Goal: Navigation & Orientation: Find specific page/section

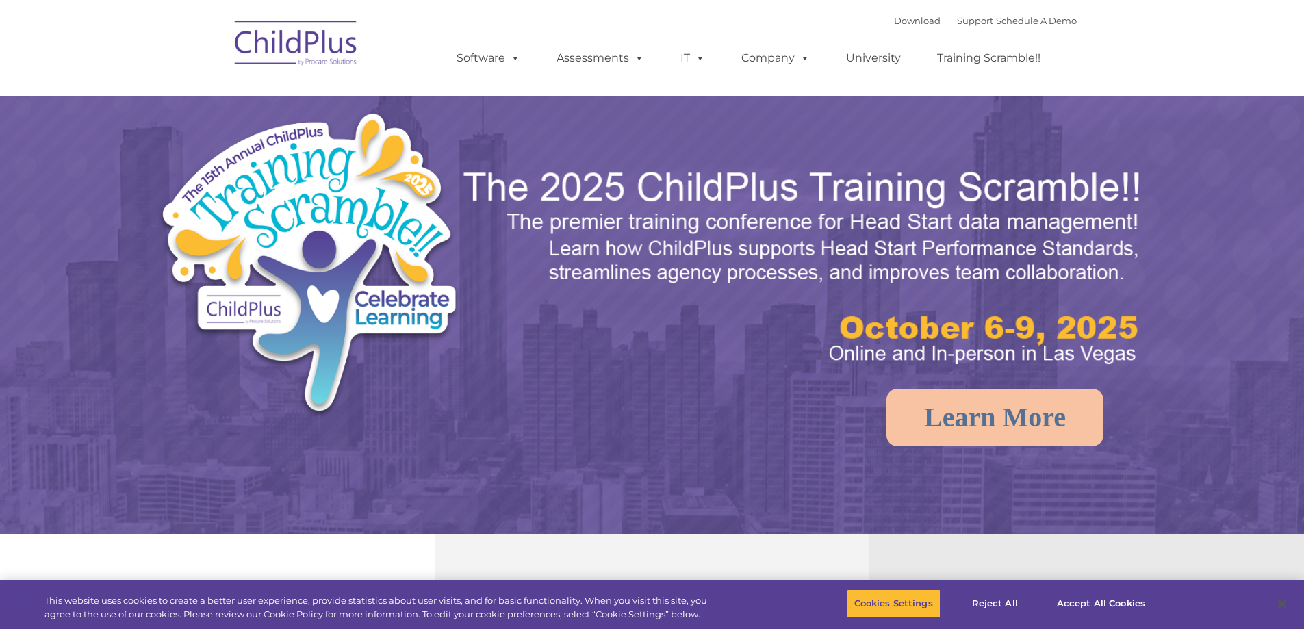
select select "MEDIUM"
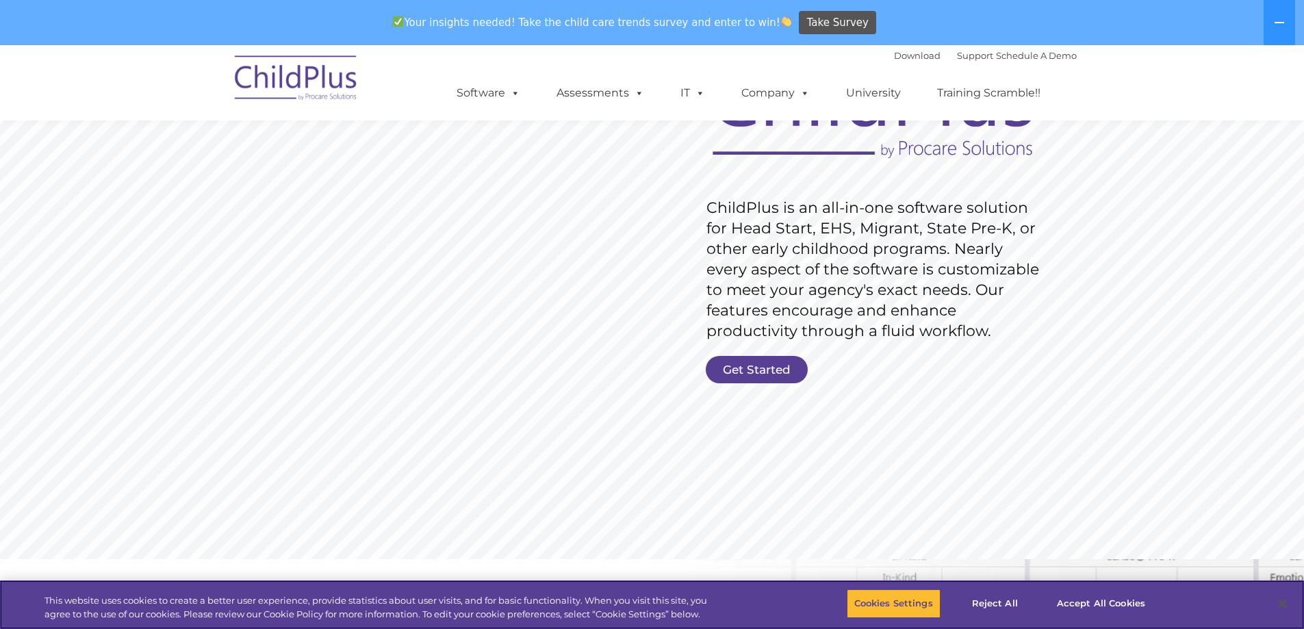
scroll to position [172, 0]
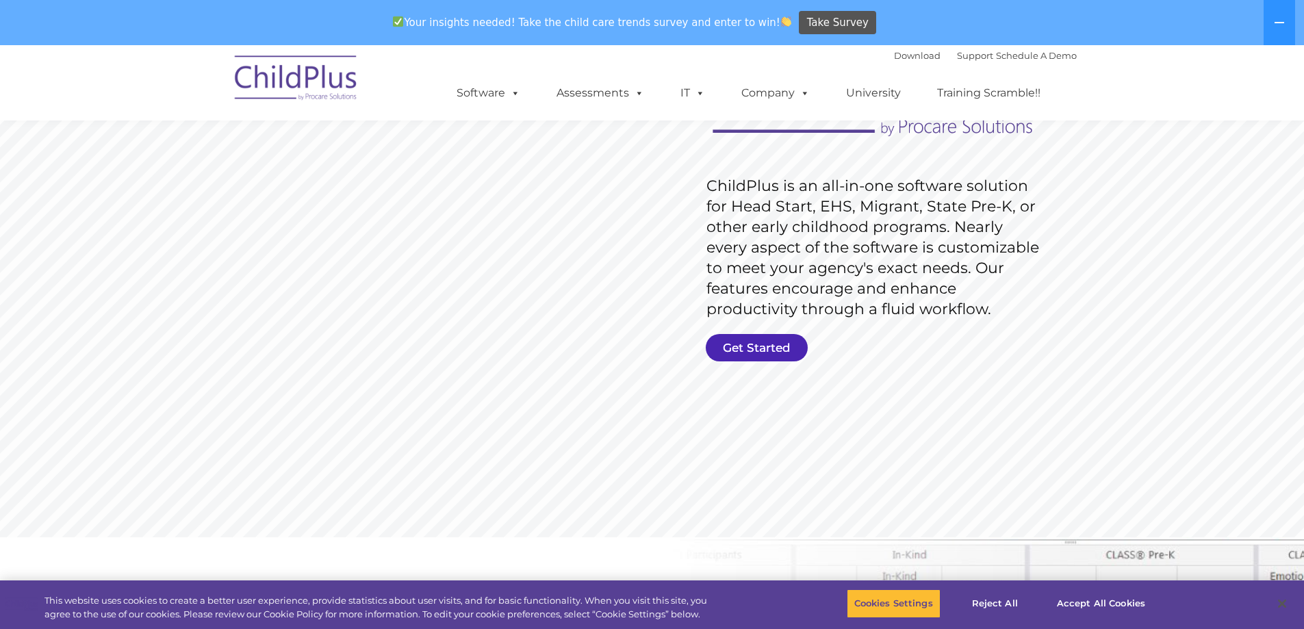
click at [762, 348] on link "Get Started" at bounding box center [757, 347] width 102 height 27
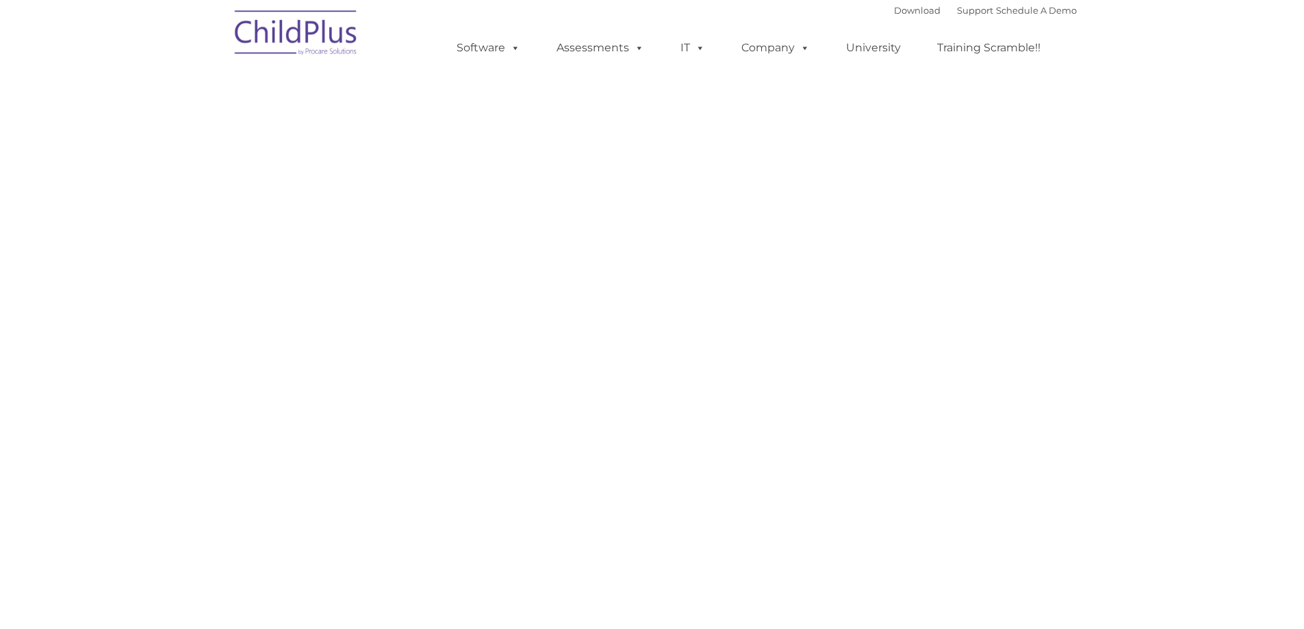
select select "MEDIUM"
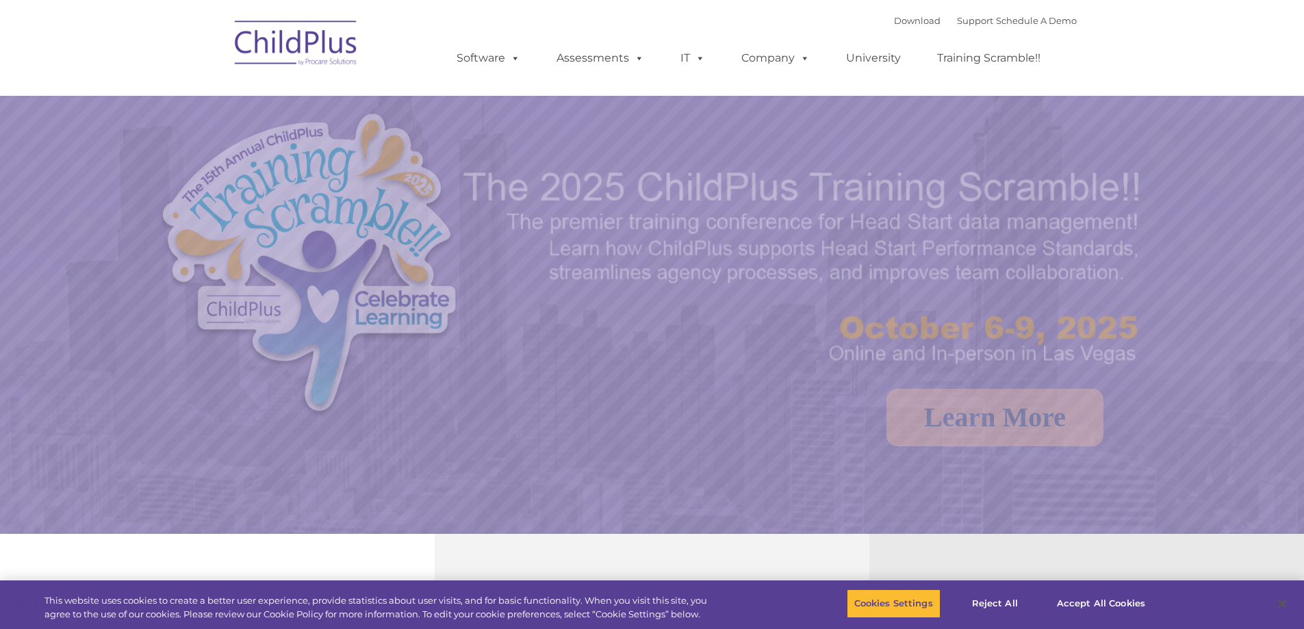
select select "MEDIUM"
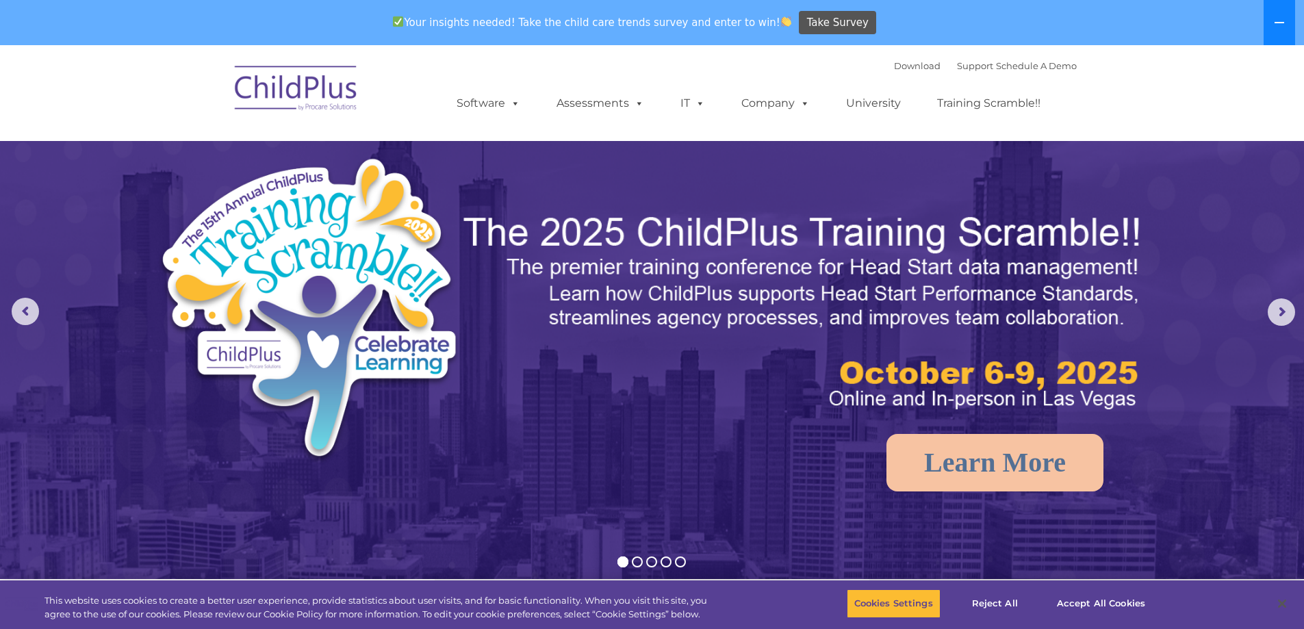
click at [1281, 26] on icon at bounding box center [1279, 22] width 11 height 11
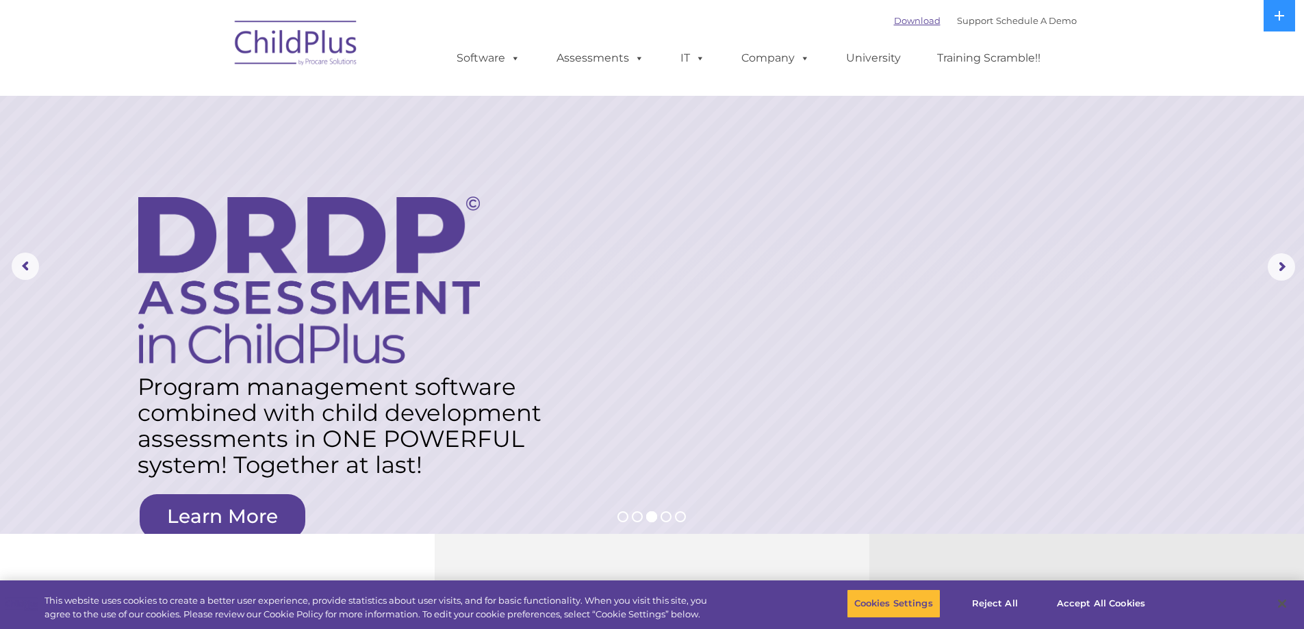
click at [894, 19] on link "Download" at bounding box center [917, 20] width 47 height 11
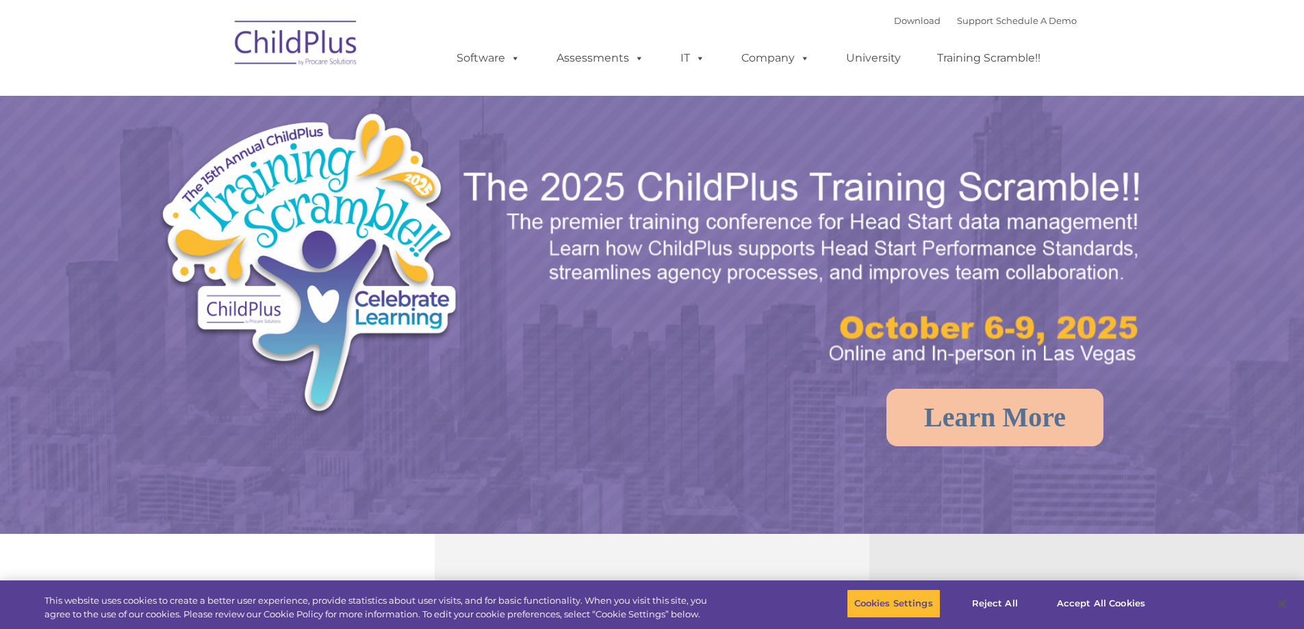
select select "MEDIUM"
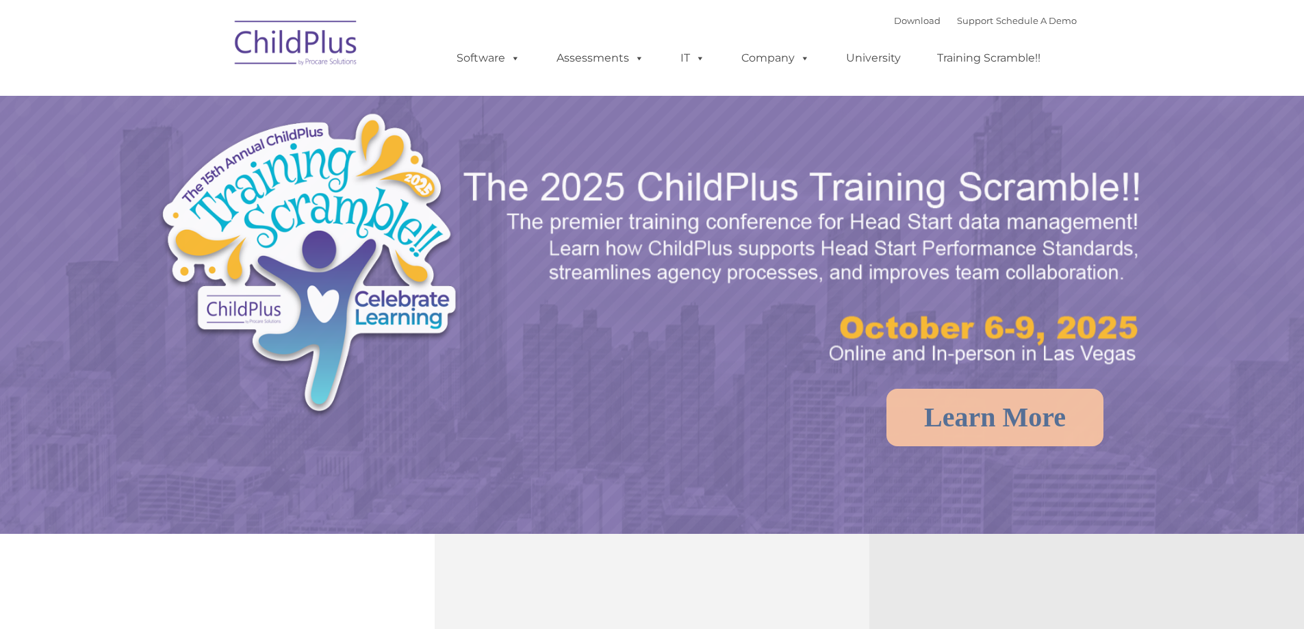
select select "MEDIUM"
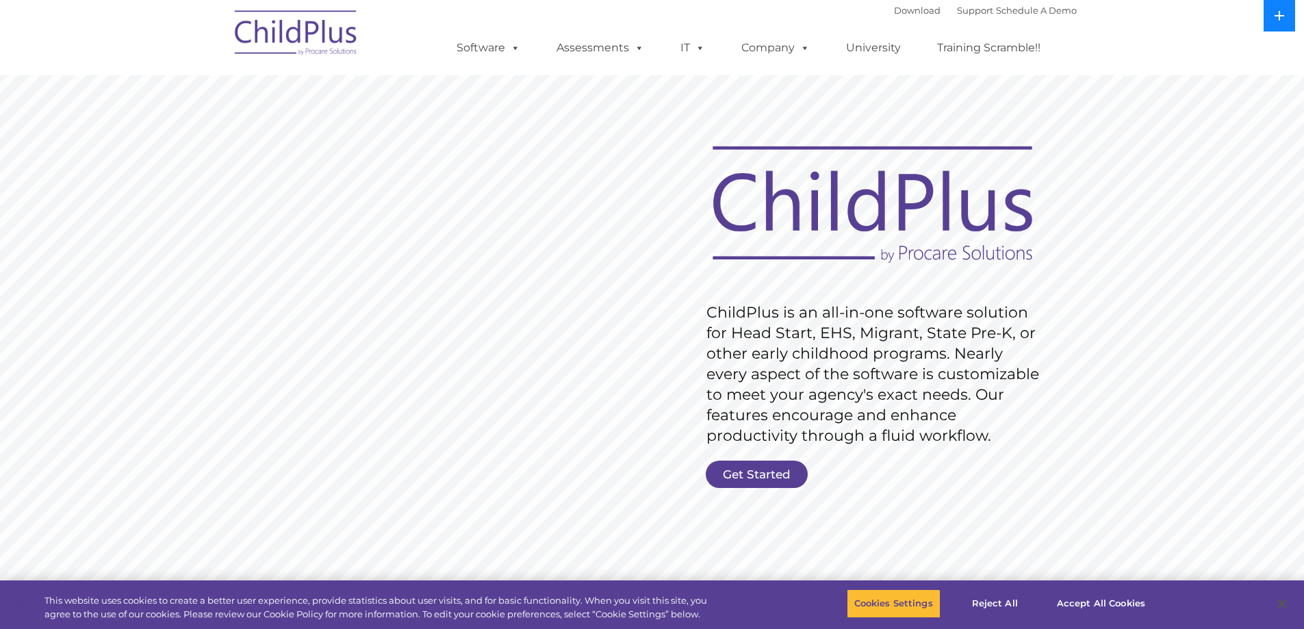
click at [1283, 17] on icon at bounding box center [1279, 15] width 11 height 11
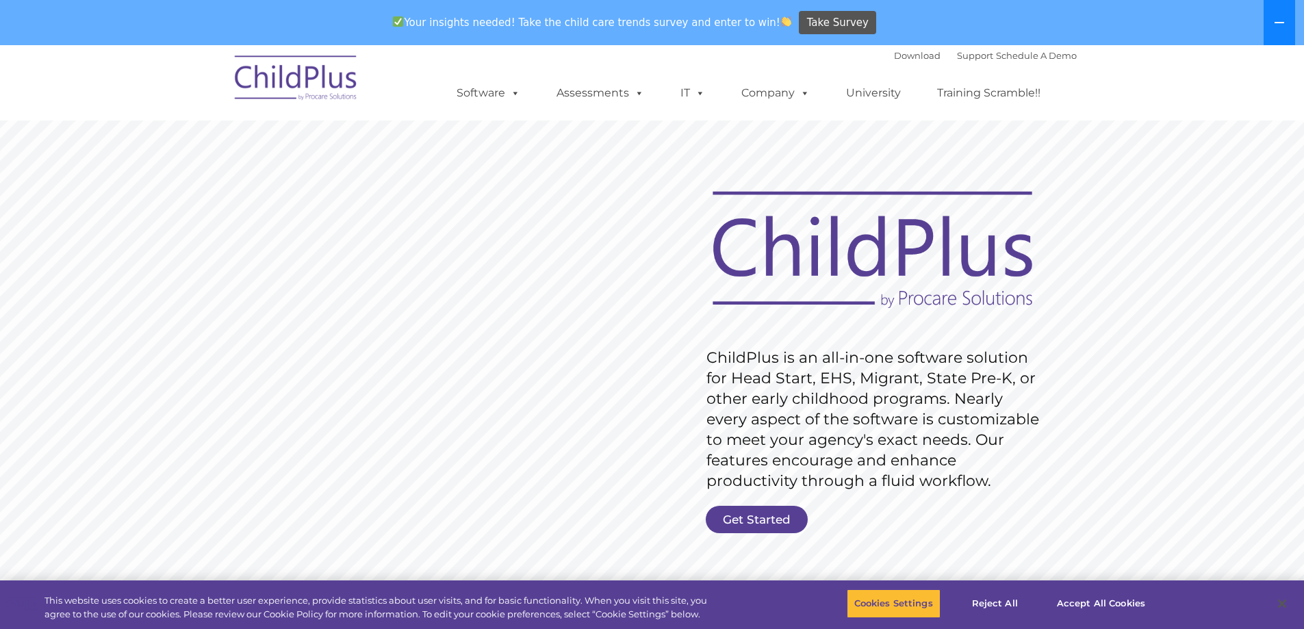
click at [1275, 27] on icon at bounding box center [1279, 22] width 11 height 11
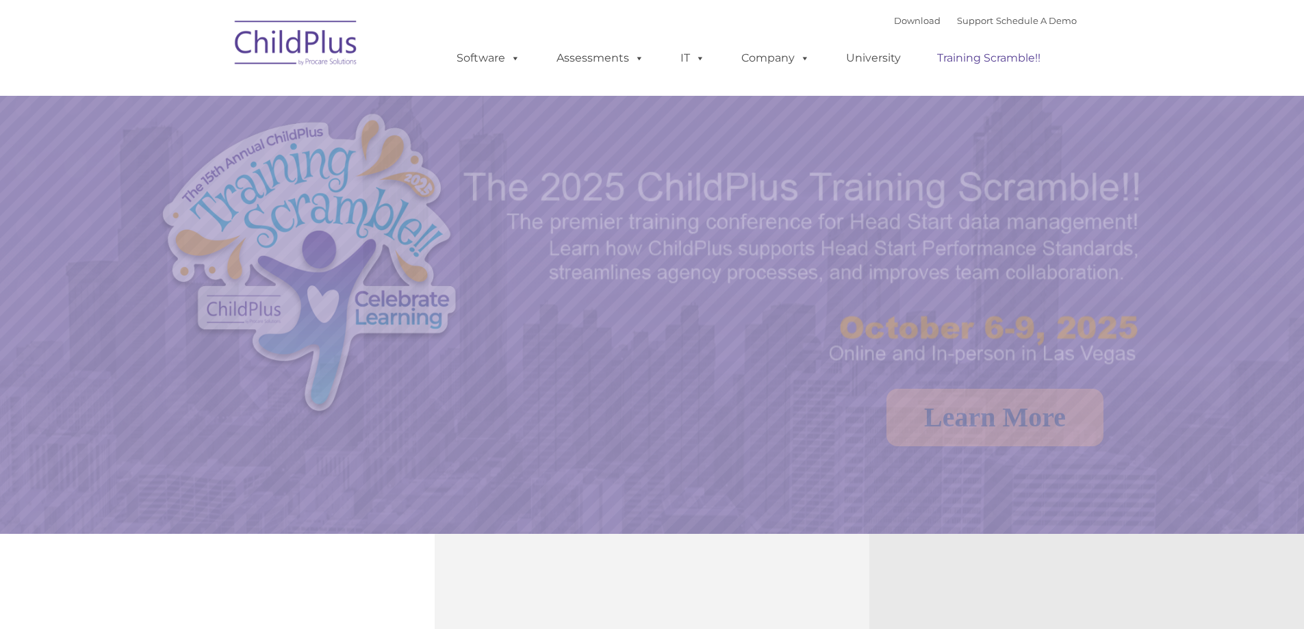
select select "MEDIUM"
